Goal: Book appointment/travel/reservation

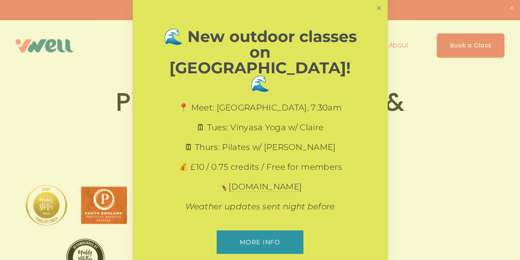
click at [378, 5] on link "Close" at bounding box center [379, 8] width 14 height 14
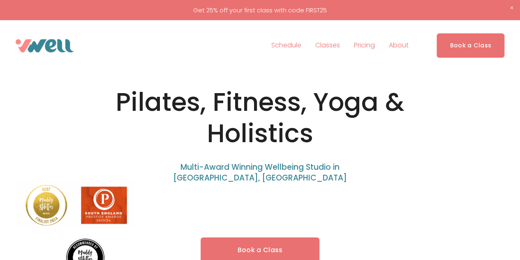
click at [0, 0] on span "Yoga" at bounding box center [0, 0] width 0 height 0
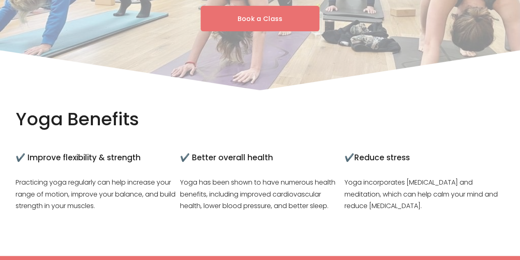
scroll to position [40, 0]
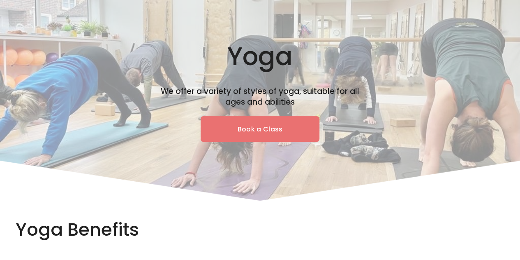
click at [283, 130] on link "Book a Class" at bounding box center [260, 129] width 119 height 26
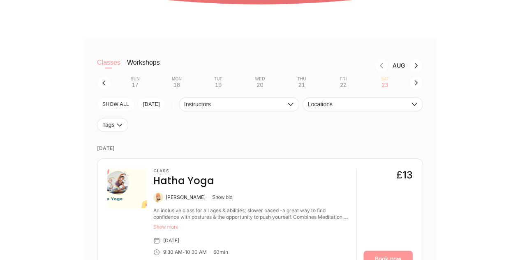
scroll to position [184, 0]
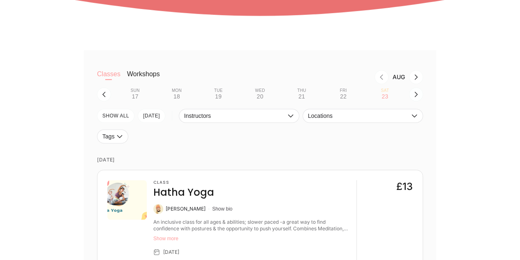
click at [411, 95] on button "button" at bounding box center [416, 94] width 14 height 14
click at [136, 93] on div "Sun" at bounding box center [135, 90] width 9 height 5
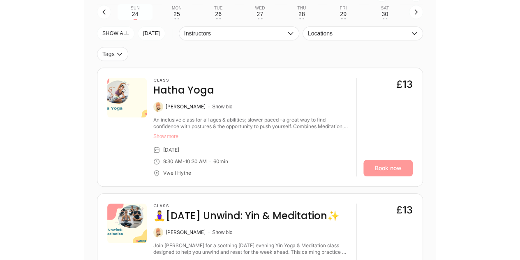
scroll to position [267, 0]
click at [164, 135] on button "Show more" at bounding box center [251, 135] width 197 height 7
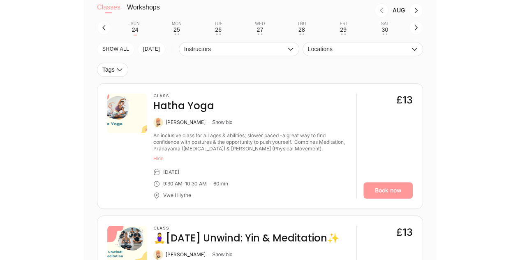
scroll to position [250, 0]
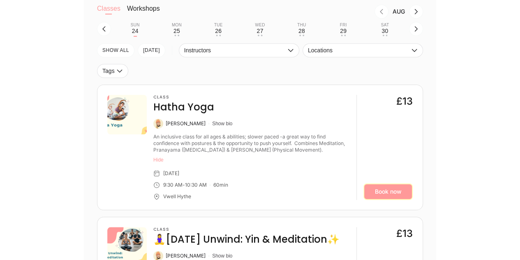
click at [374, 188] on link "Book now" at bounding box center [388, 191] width 49 height 16
